Goal: Task Accomplishment & Management: Complete application form

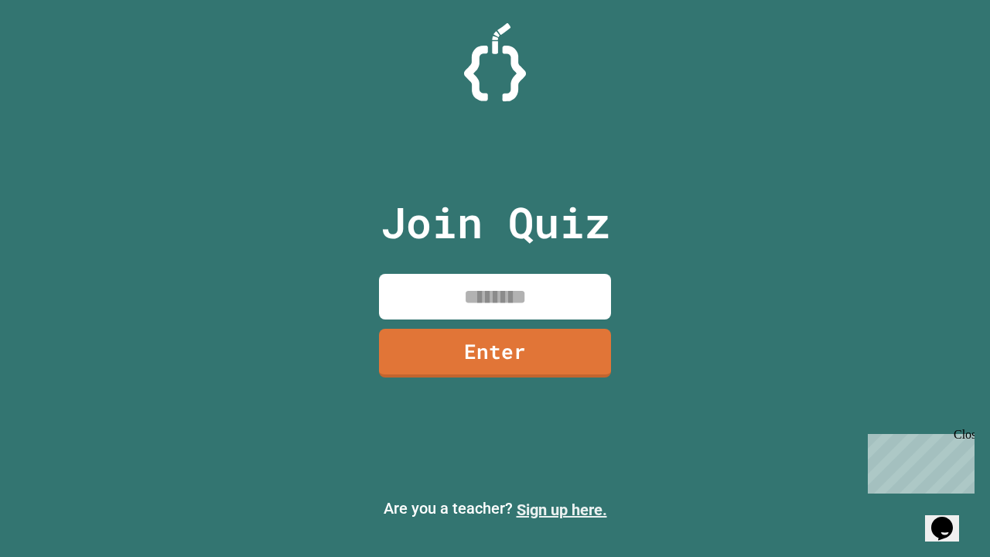
click at [562, 510] on link "Sign up here." at bounding box center [562, 509] width 90 height 19
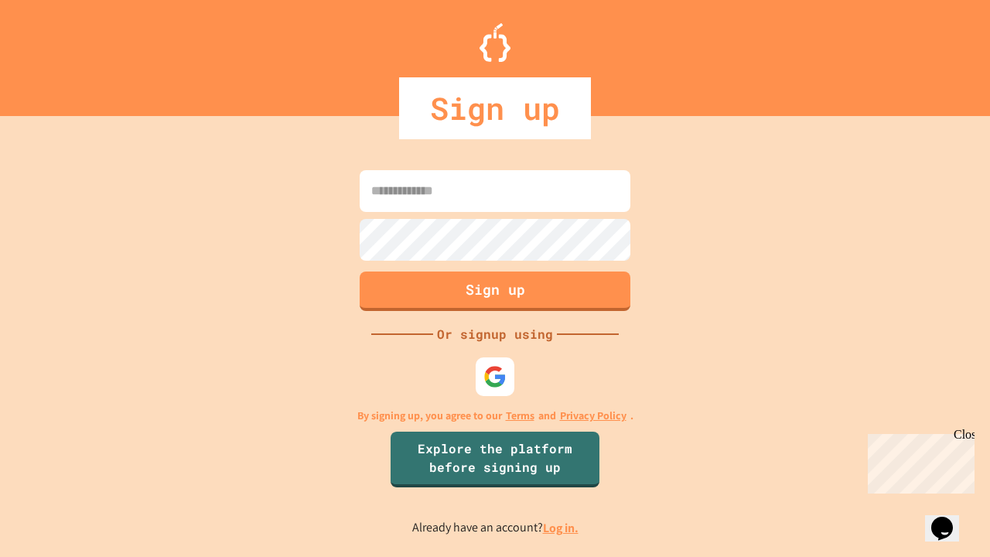
click at [562, 528] on link "Log in." at bounding box center [561, 528] width 36 height 16
